Goal: Information Seeking & Learning: Learn about a topic

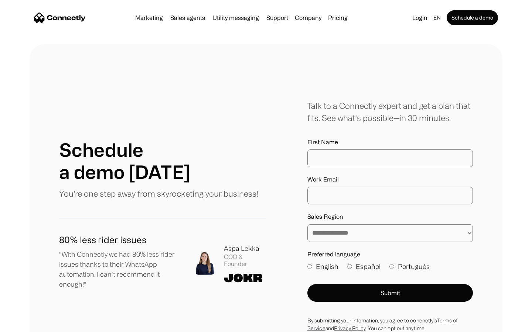
scroll to position [298, 0]
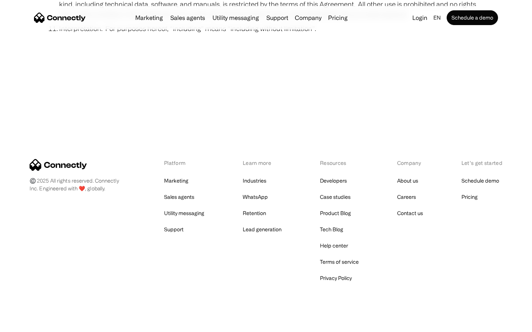
scroll to position [2712, 0]
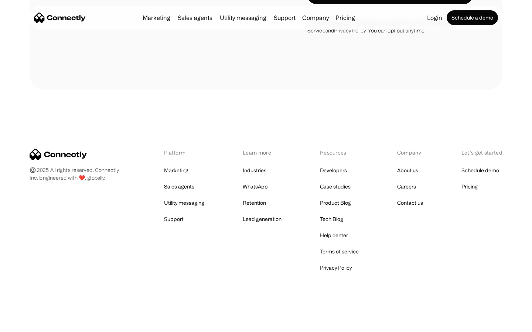
scroll to position [806, 0]
